Goal: Information Seeking & Learning: Learn about a topic

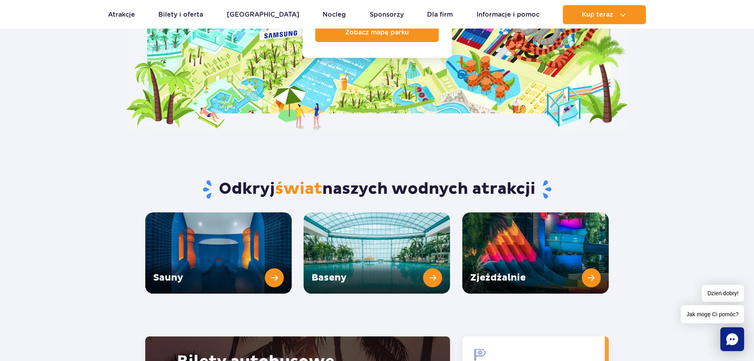
scroll to position [1029, 0]
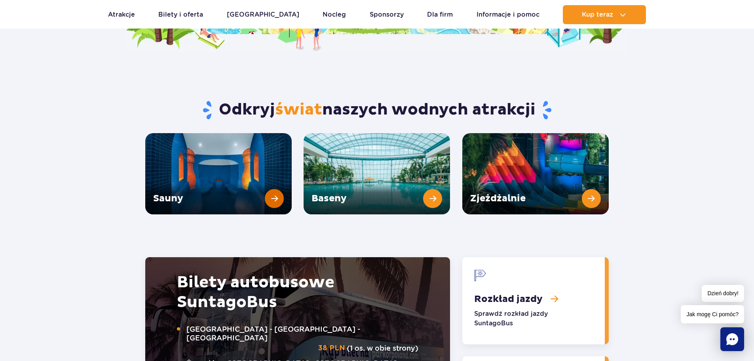
click at [272, 175] on link "Sauny" at bounding box center [218, 173] width 146 height 81
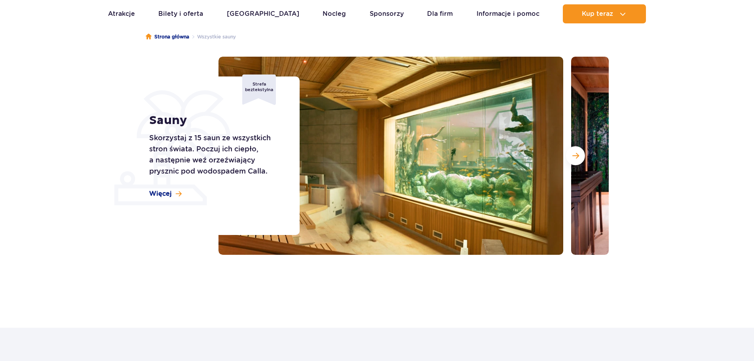
scroll to position [79, 0]
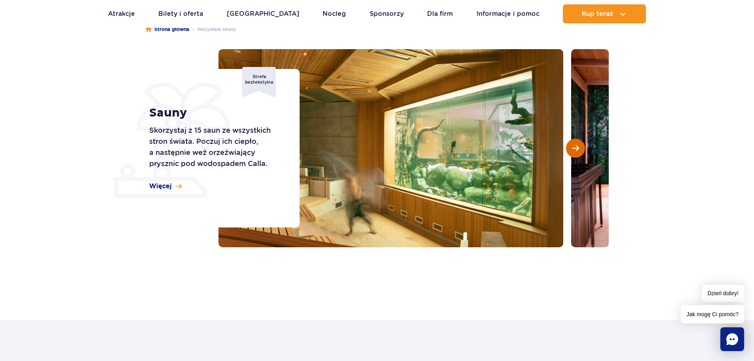
click at [571, 146] on button "Następny slajd" at bounding box center [575, 148] width 19 height 19
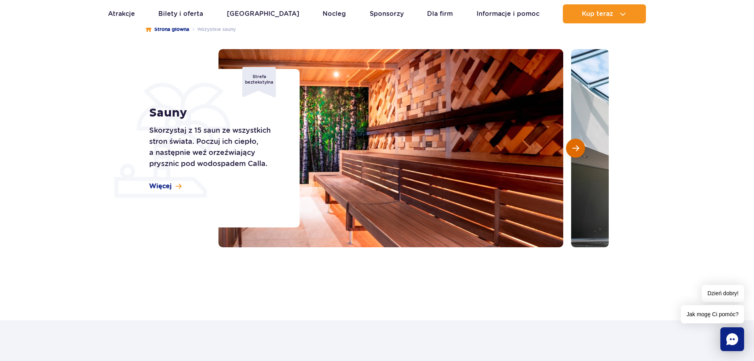
click at [571, 146] on button "Następny slajd" at bounding box center [575, 148] width 19 height 19
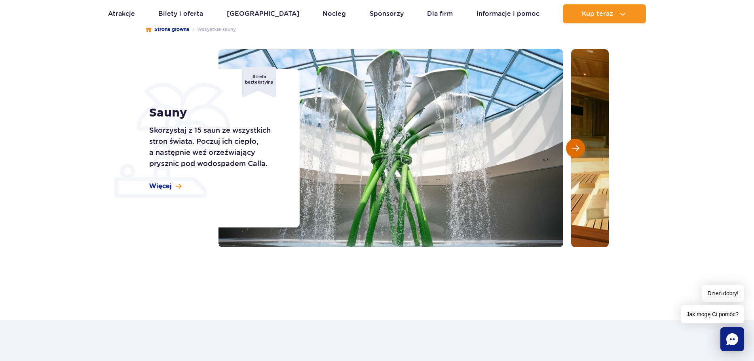
click at [578, 147] on span "Następny slajd" at bounding box center [576, 148] width 7 height 7
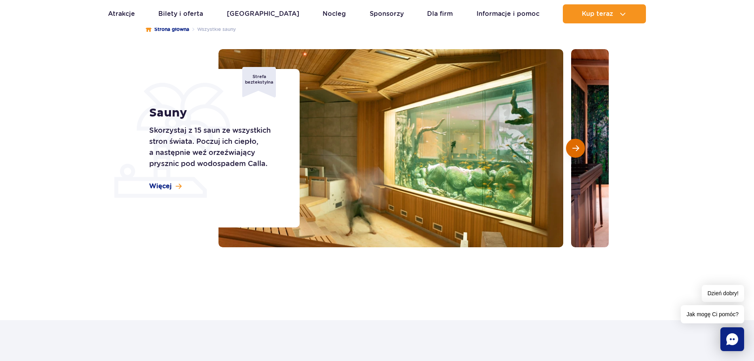
click at [580, 148] on button "Następny slajd" at bounding box center [575, 148] width 19 height 19
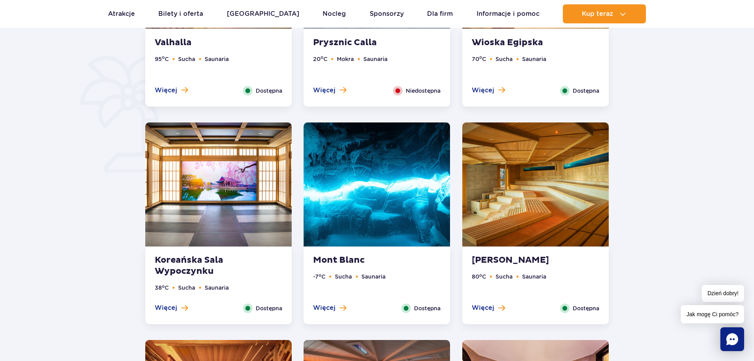
scroll to position [594, 0]
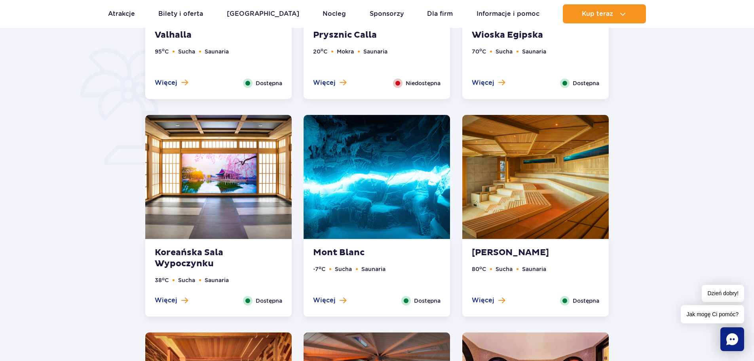
click at [366, 211] on img at bounding box center [377, 177] width 146 height 124
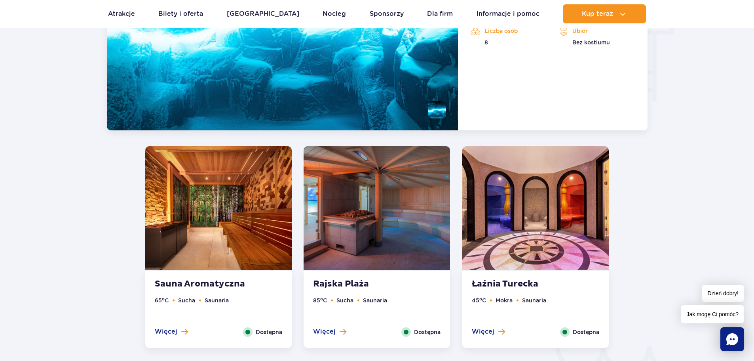
scroll to position [1039, 0]
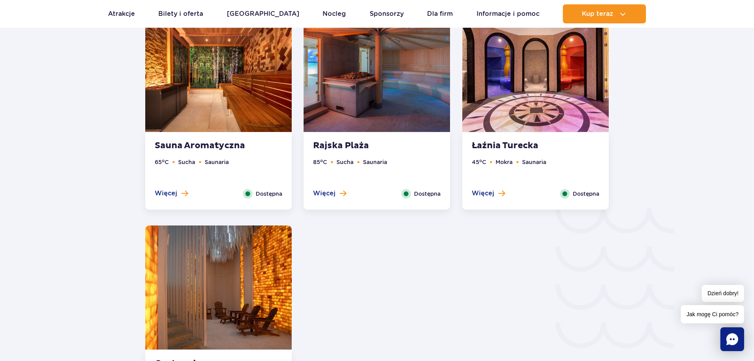
click at [522, 84] on img at bounding box center [535, 70] width 146 height 124
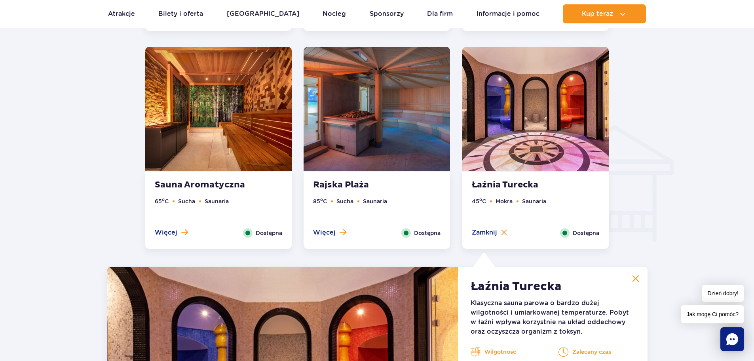
scroll to position [861, 0]
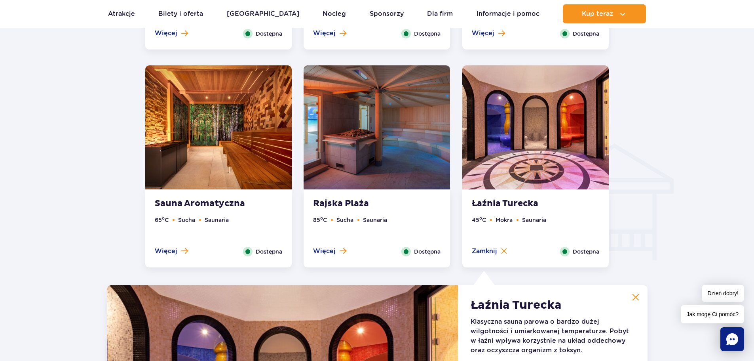
click at [358, 124] on img at bounding box center [377, 127] width 146 height 124
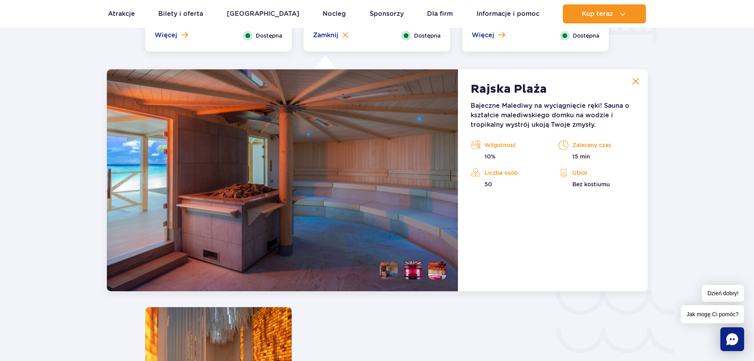
scroll to position [1098, 0]
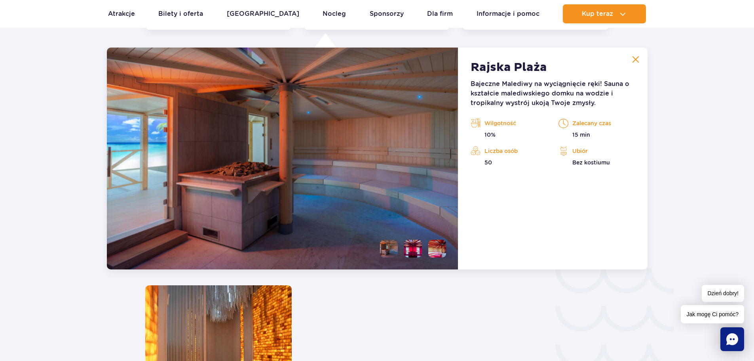
click at [635, 62] on img at bounding box center [635, 59] width 7 height 7
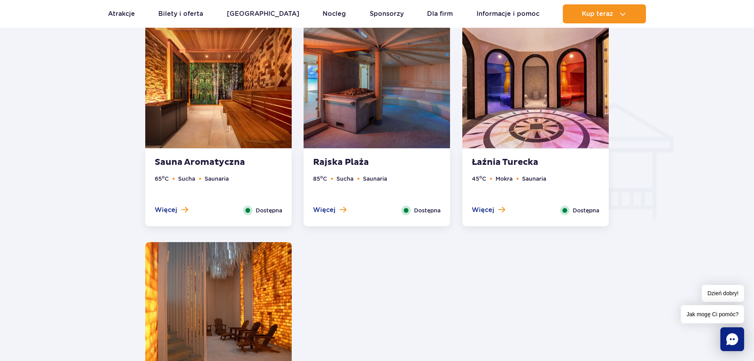
scroll to position [900, 0]
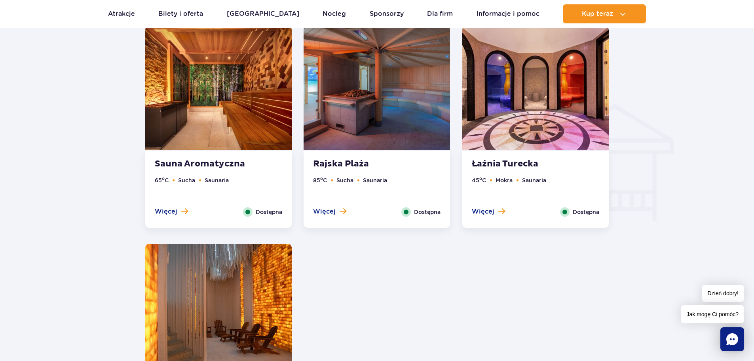
click at [195, 91] on img at bounding box center [218, 88] width 146 height 124
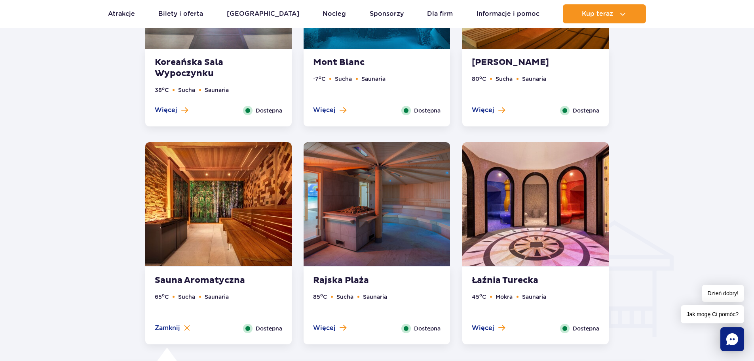
scroll to position [782, 0]
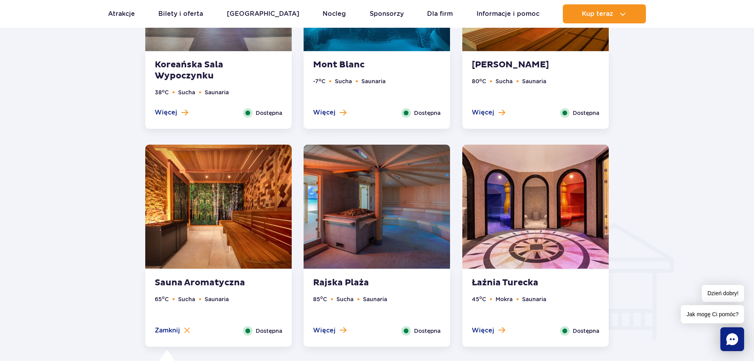
click at [554, 232] on img at bounding box center [535, 207] width 146 height 124
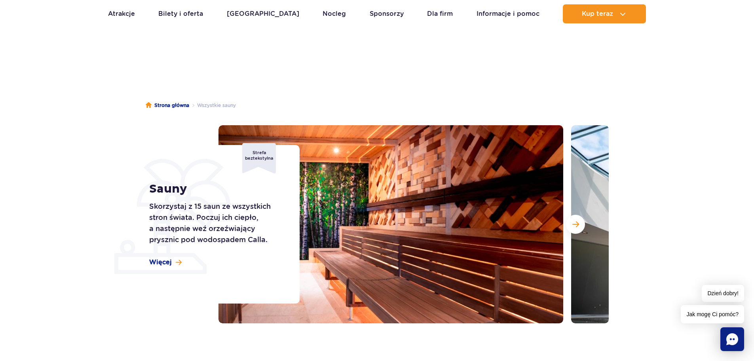
scroll to position [0, 0]
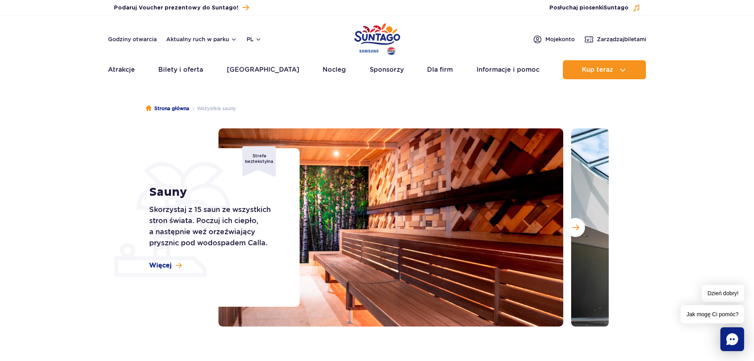
click at [233, 70] on ul "Aktualny ruch w parku Atrakcje Zjeżdżalnie Aster Rainbow Narval Więcej Baseny B…" at bounding box center [377, 69] width 538 height 19
click at [242, 72] on link "[GEOGRAPHIC_DATA]" at bounding box center [263, 69] width 72 height 19
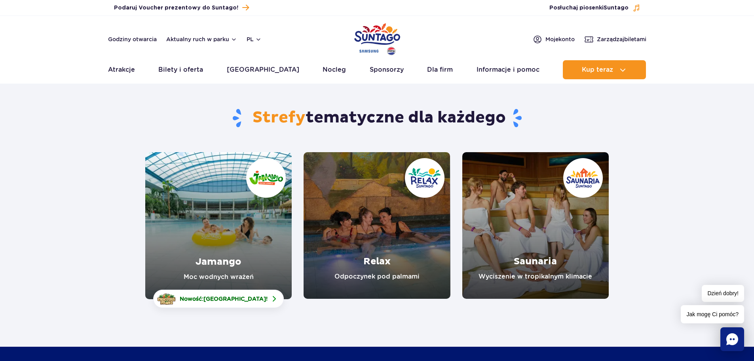
click at [365, 261] on link "Relax" at bounding box center [377, 225] width 146 height 146
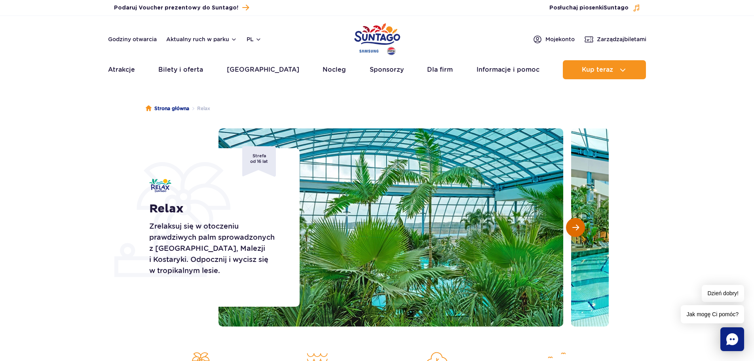
click at [576, 227] on span "Następny slajd" at bounding box center [576, 227] width 7 height 7
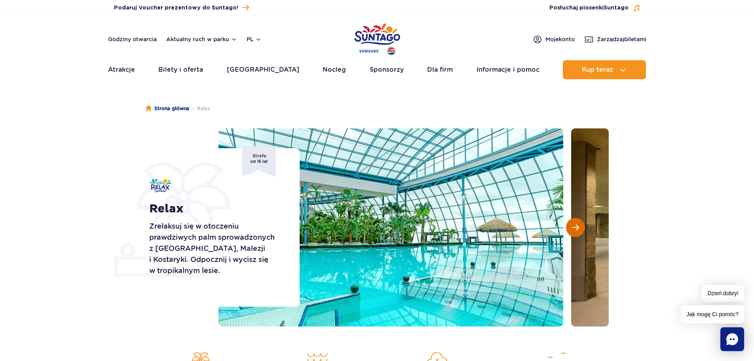
click at [576, 227] on span "Następny slajd" at bounding box center [576, 227] width 7 height 7
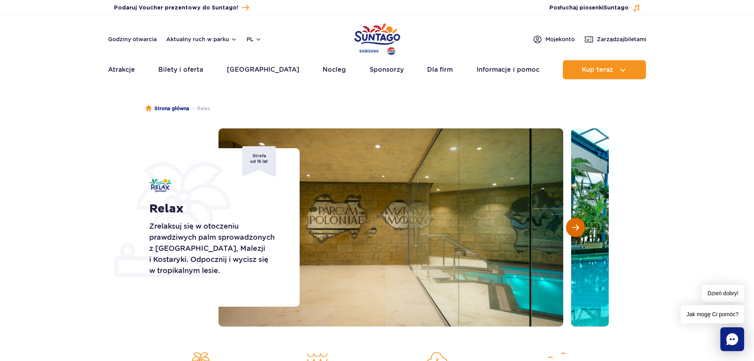
click at [576, 227] on span "Następny slajd" at bounding box center [576, 227] width 7 height 7
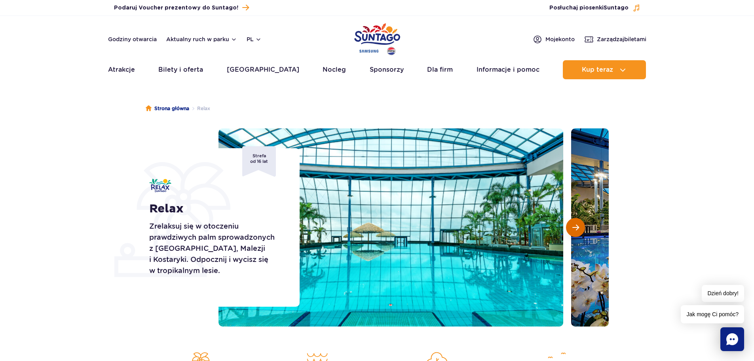
click at [576, 227] on span "Następny slajd" at bounding box center [576, 227] width 7 height 7
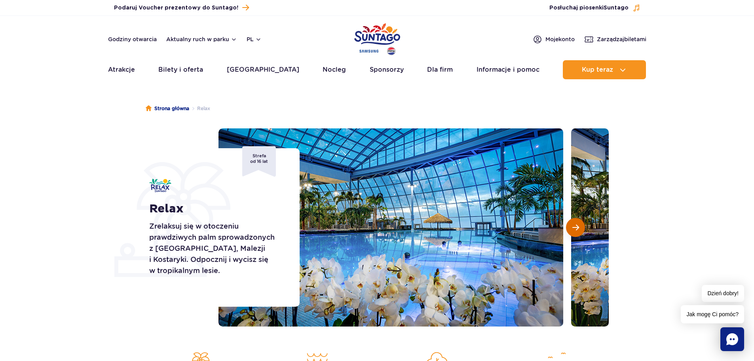
click at [576, 227] on span "Następny slajd" at bounding box center [576, 227] width 7 height 7
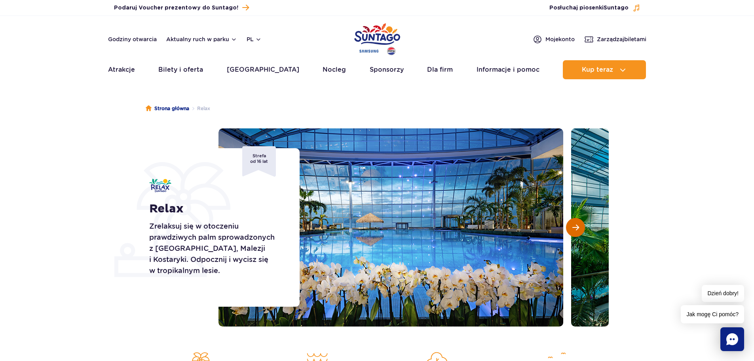
click at [576, 227] on span "Następny slajd" at bounding box center [576, 227] width 7 height 7
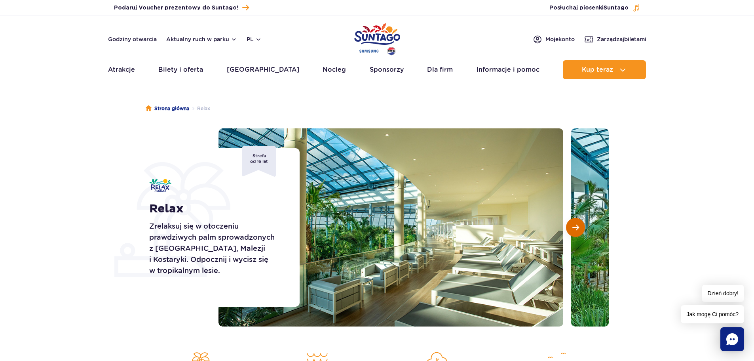
click at [576, 227] on span "Następny slajd" at bounding box center [576, 227] width 7 height 7
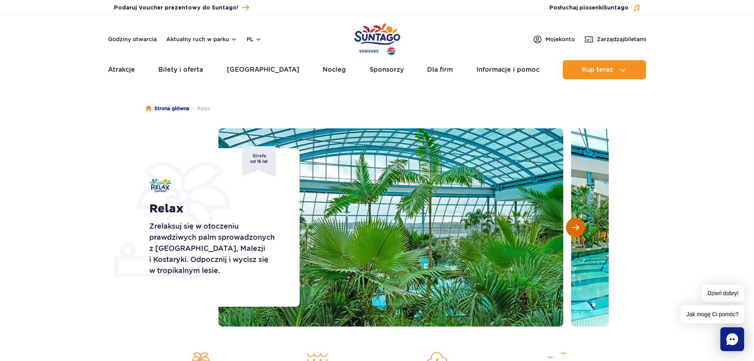
click at [575, 228] on span "Następny slajd" at bounding box center [576, 227] width 7 height 7
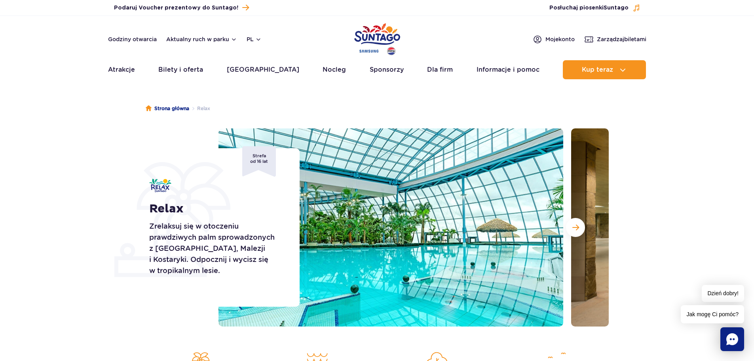
click at [46, 211] on section "Relax Zrelaksuj się w otoczeniu prawdziwych palm sprowadzonych z Florydy, Malez…" at bounding box center [377, 227] width 754 height 198
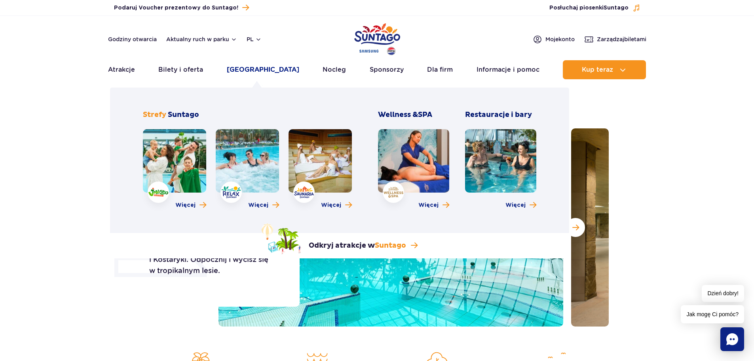
click at [246, 68] on link "[GEOGRAPHIC_DATA]" at bounding box center [263, 69] width 72 height 19
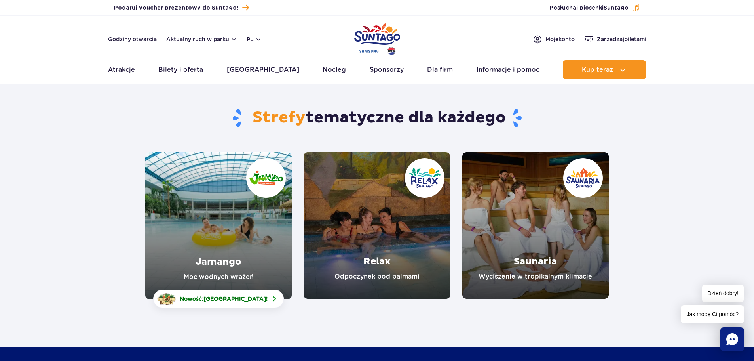
click at [226, 230] on link "Jamango" at bounding box center [218, 225] width 146 height 147
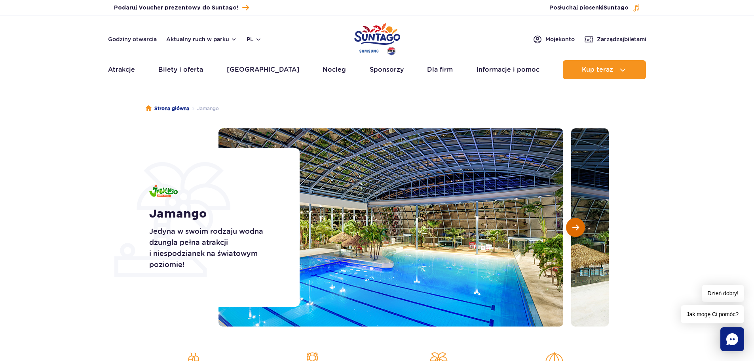
click at [576, 224] on span "Następny slajd" at bounding box center [576, 227] width 7 height 7
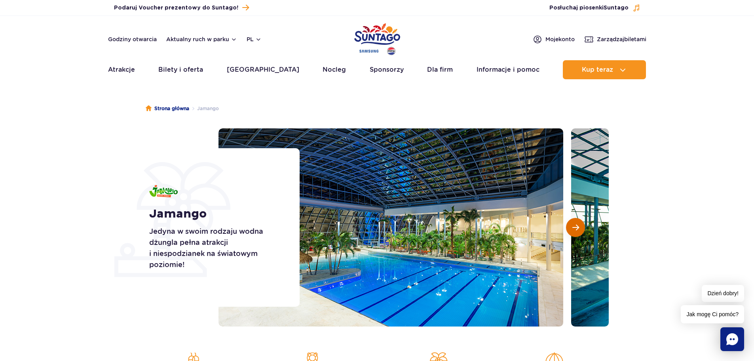
click at [576, 224] on span "Następny slajd" at bounding box center [576, 227] width 7 height 7
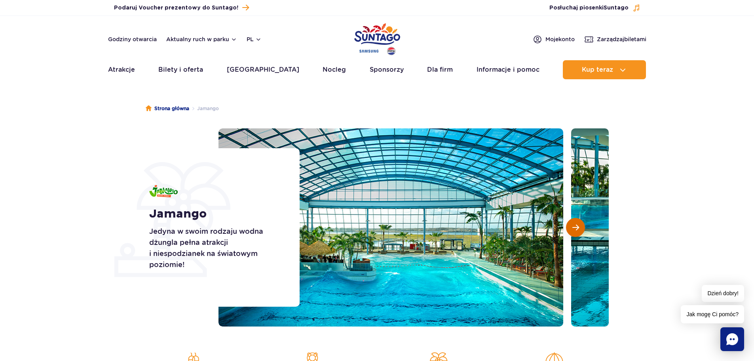
click at [576, 224] on span "Następny slajd" at bounding box center [576, 227] width 7 height 7
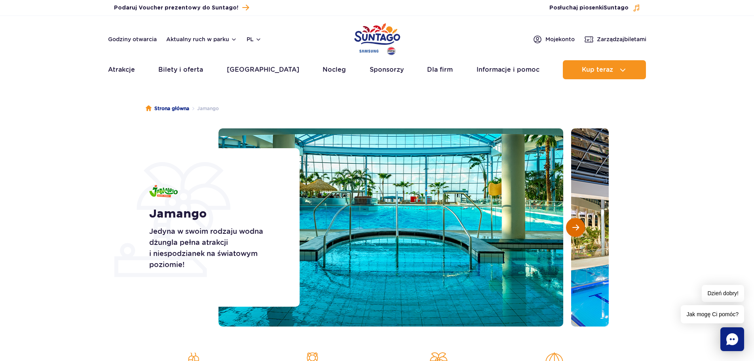
click at [576, 224] on span "Następny slajd" at bounding box center [576, 227] width 7 height 7
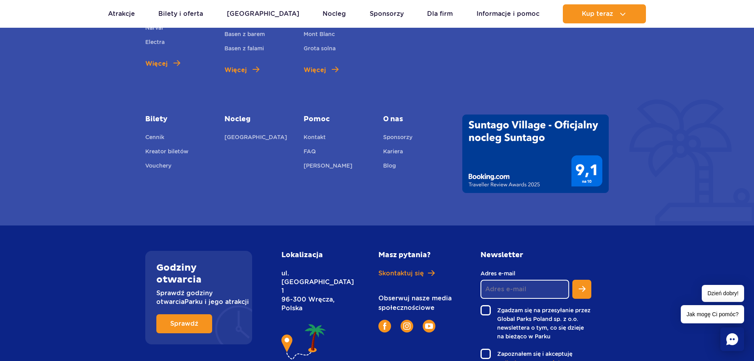
scroll to position [2104, 0]
